Goal: Task Accomplishment & Management: Manage account settings

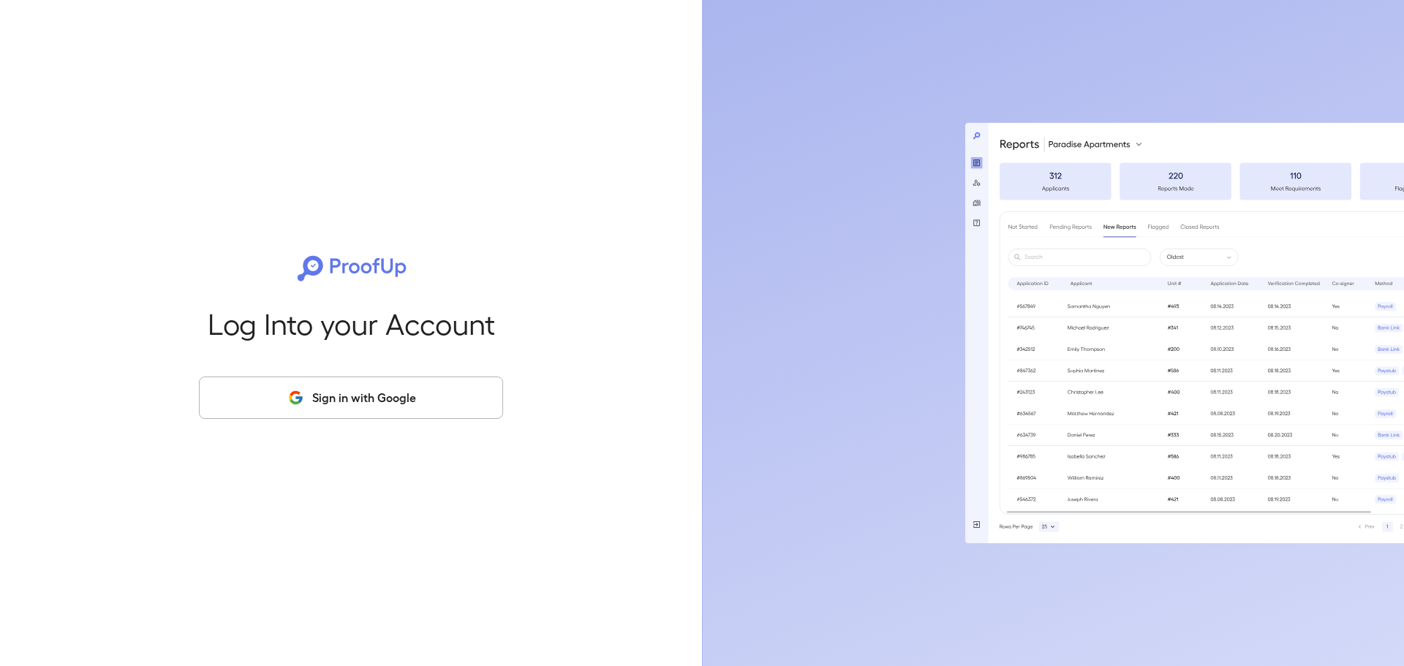
click at [312, 392] on button "Sign in with Google" at bounding box center [351, 398] width 304 height 42
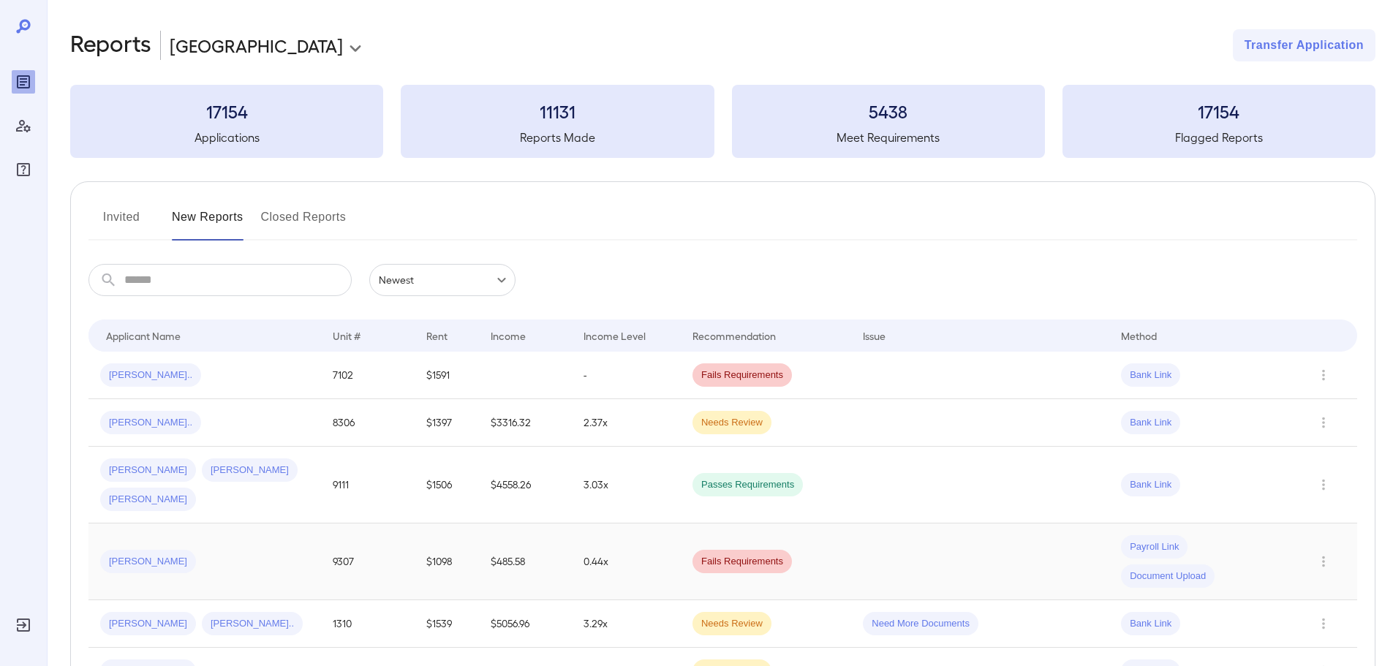
click at [161, 524] on td "[PERSON_NAME]" at bounding box center [204, 562] width 233 height 77
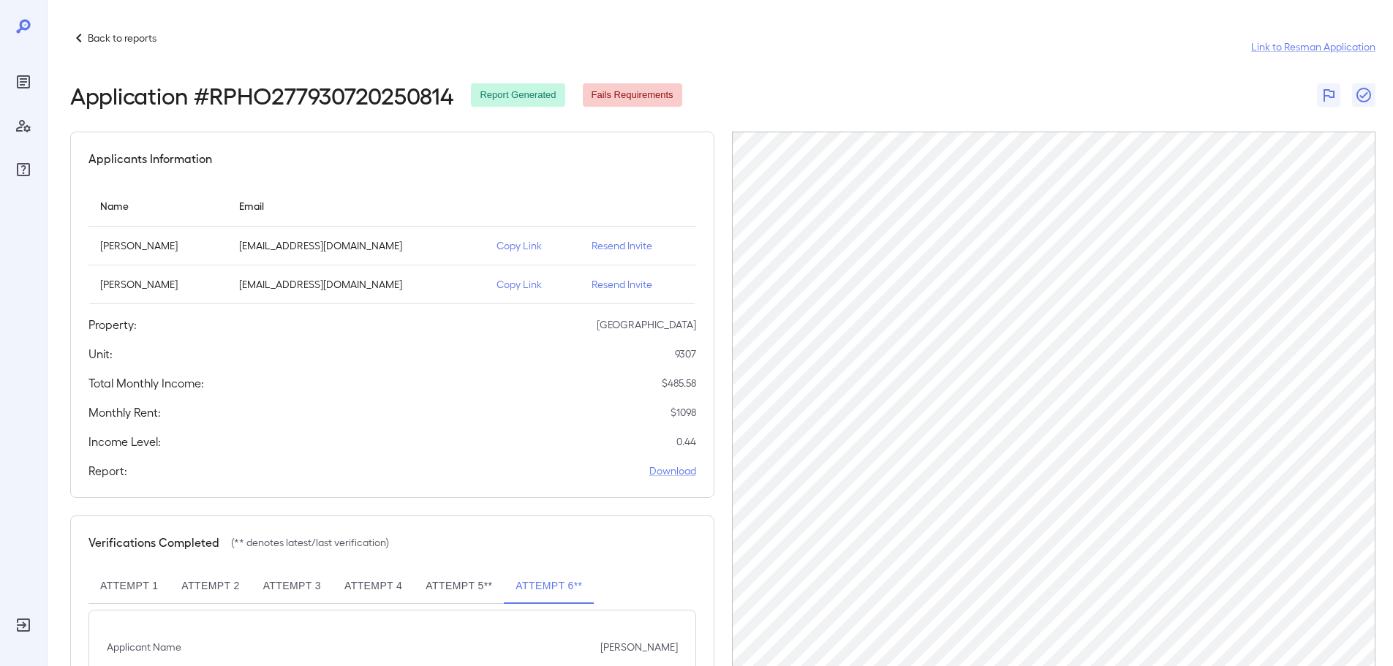
click at [603, 244] on p "Resend Invite" at bounding box center [638, 245] width 93 height 15
click at [600, 292] on td "Resend Invite" at bounding box center [638, 284] width 116 height 39
click at [87, 34] on icon at bounding box center [79, 38] width 18 height 18
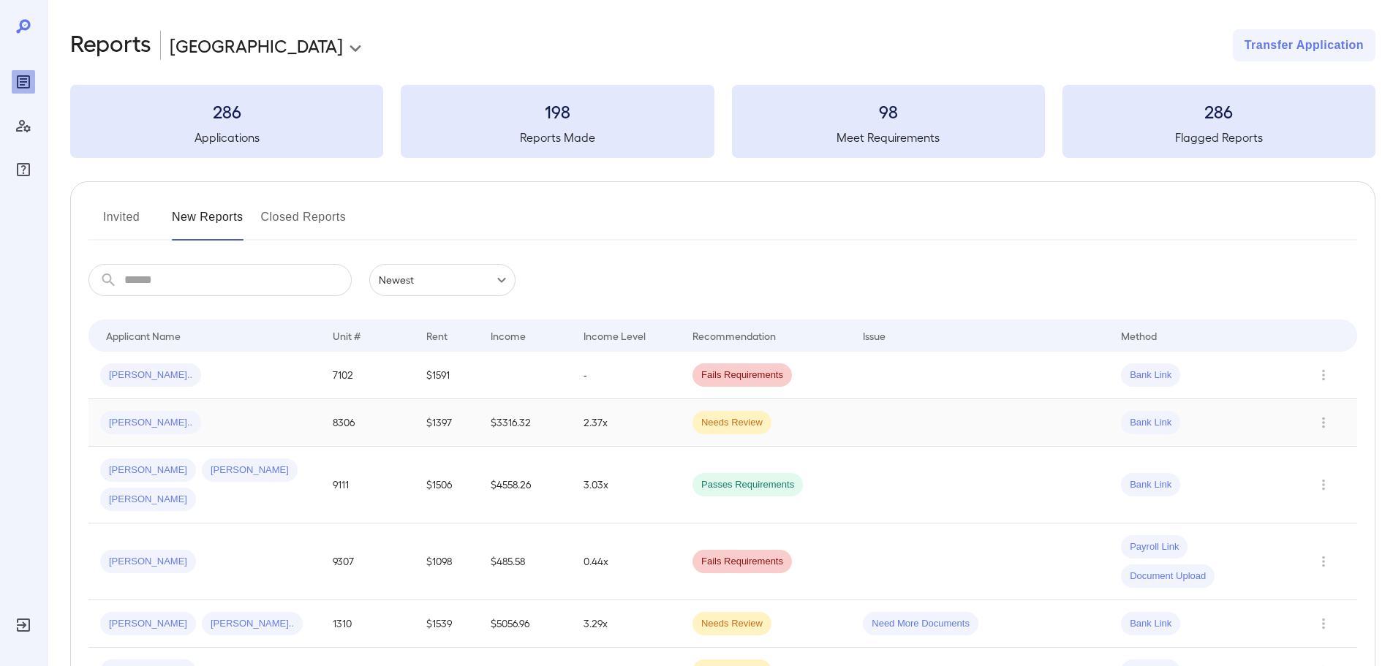
click at [248, 420] on div "[PERSON_NAME].." at bounding box center [204, 422] width 209 height 23
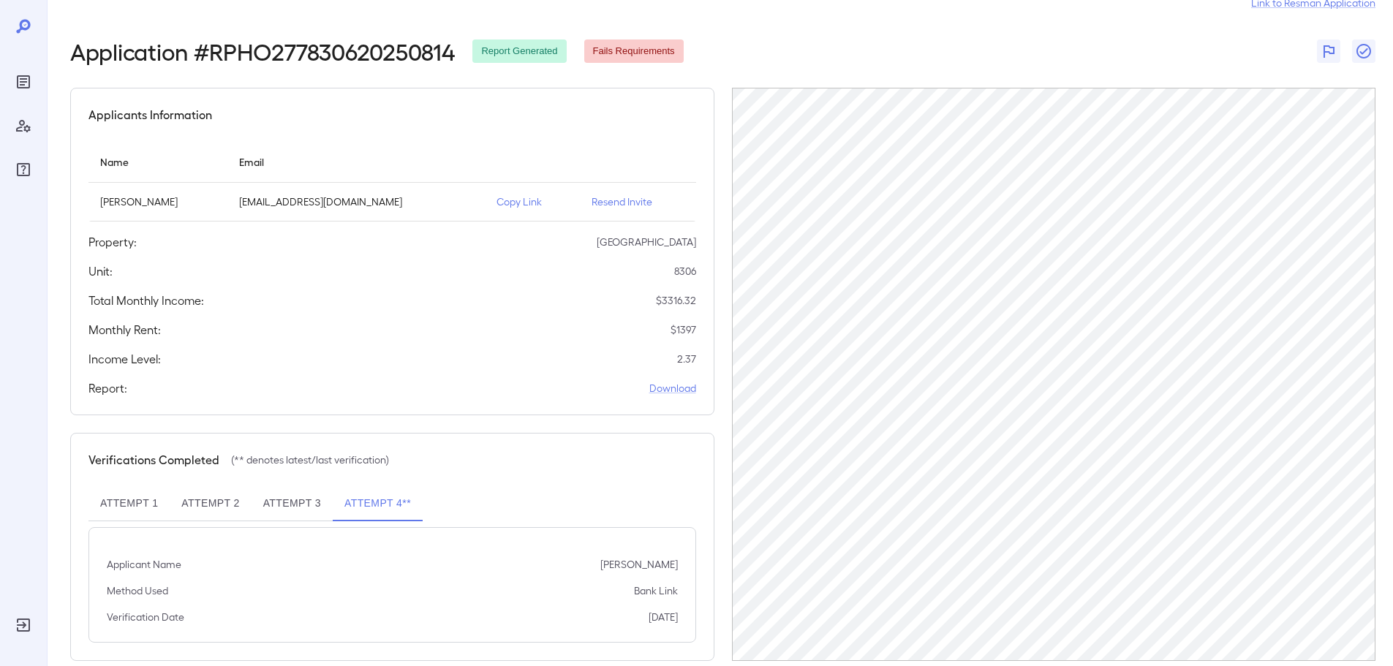
scroll to position [68, 0]
